Goal: Task Accomplishment & Management: Use online tool/utility

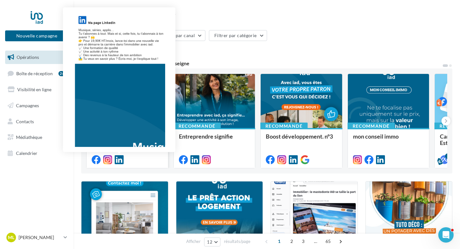
click at [122, 160] on icon at bounding box center [119, 159] width 9 height 9
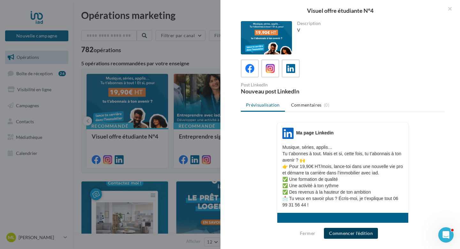
click at [344, 234] on button "Commencer l'édition" at bounding box center [351, 233] width 54 height 11
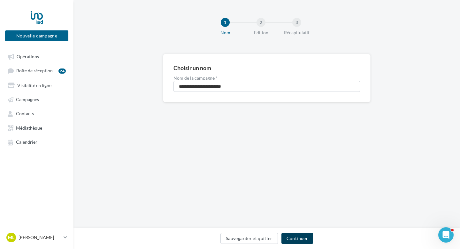
click at [291, 237] on button "Continuer" at bounding box center [298, 238] width 32 height 11
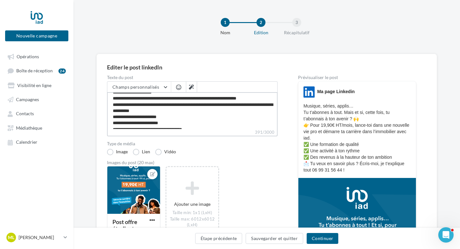
scroll to position [18, 0]
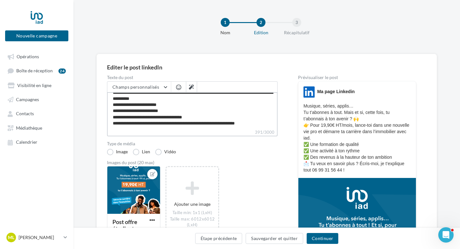
drag, startPoint x: 113, startPoint y: 105, endPoint x: 252, endPoint y: 121, distance: 140.6
click at [252, 121] on textarea "**********" at bounding box center [192, 110] width 171 height 37
click at [35, 101] on span "Campagnes" at bounding box center [27, 99] width 23 height 5
